Goal: Information Seeking & Learning: Learn about a topic

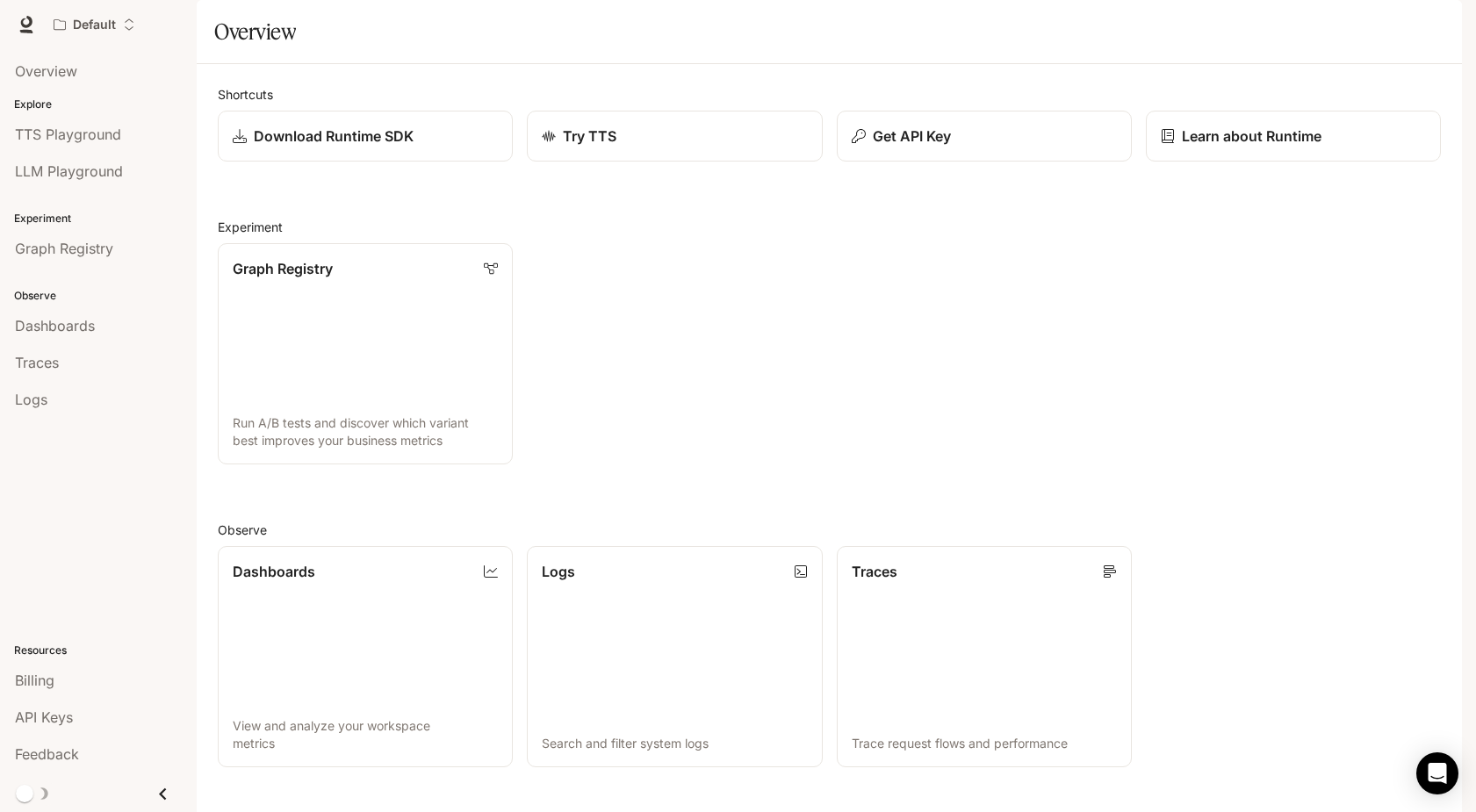
click at [1337, 22] on span "Documentation" at bounding box center [1356, 25] width 87 height 22
